Goal: Task Accomplishment & Management: Use online tool/utility

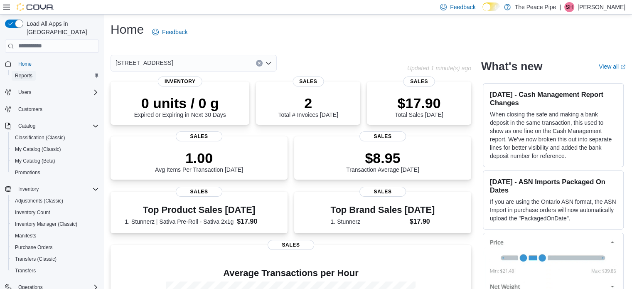
click at [26, 72] on span "Reports" at bounding box center [23, 75] width 17 height 7
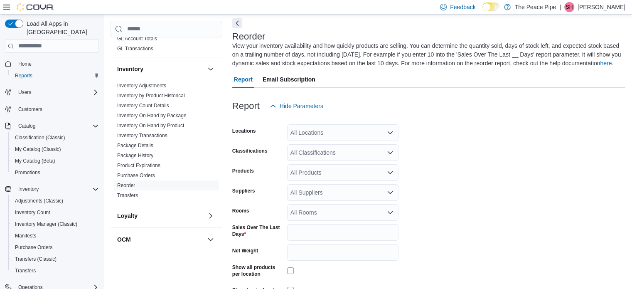
scroll to position [246, 0]
click at [391, 191] on icon "Open list of options" at bounding box center [390, 192] width 7 height 7
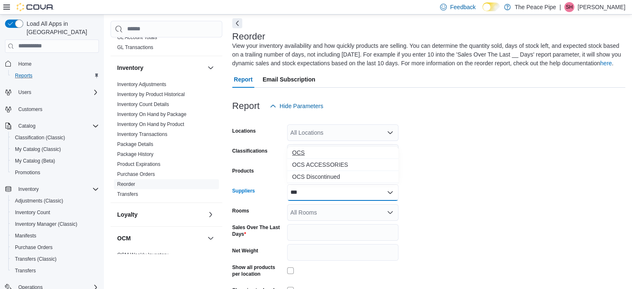
type input "***"
click at [302, 150] on span "OCS" at bounding box center [342, 152] width 101 height 8
type input "***"
click at [334, 165] on span "OCS ACCESSORIES" at bounding box center [335, 165] width 86 height 8
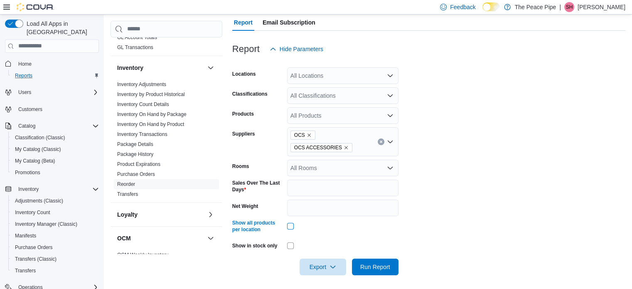
scroll to position [96, 0]
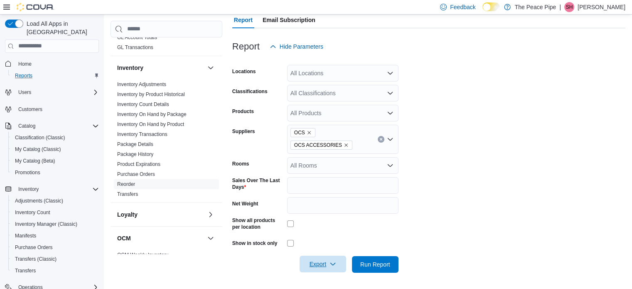
click at [335, 265] on icon "button" at bounding box center [333, 264] width 7 height 7
click at [326, 228] on span "Export to Csv" at bounding box center [323, 229] width 37 height 7
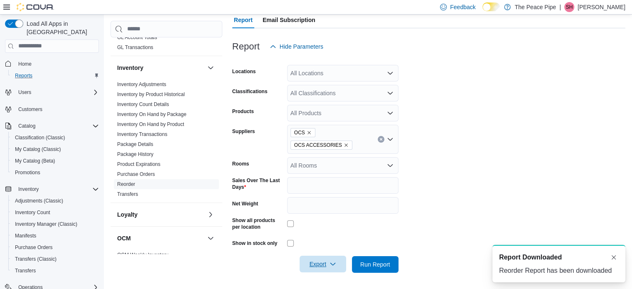
scroll to position [0, 0]
click at [307, 130] on icon "Remove OCS from selection in this group" at bounding box center [309, 132] width 5 height 5
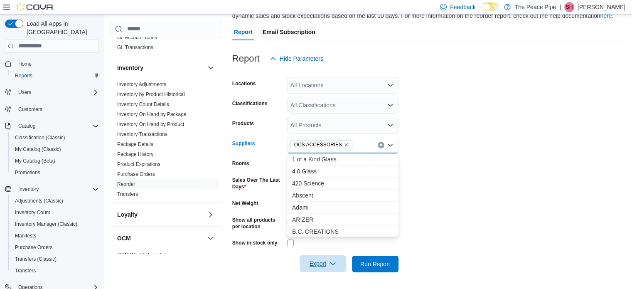
scroll to position [84, 0]
click at [344, 144] on icon "Remove OCS ACCESSORIES from selection in this group" at bounding box center [346, 145] width 5 height 5
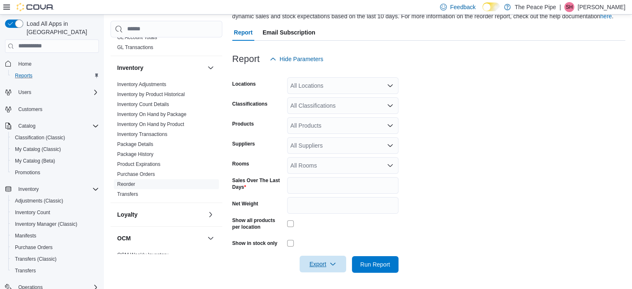
click at [456, 155] on form "Locations All Locations Classifications All Classifications Products All Produc…" at bounding box center [428, 169] width 393 height 205
click at [331, 262] on icon "button" at bounding box center [333, 264] width 7 height 7
click at [331, 231] on span "Export to Csv" at bounding box center [323, 229] width 37 height 7
